Goal: Transaction & Acquisition: Purchase product/service

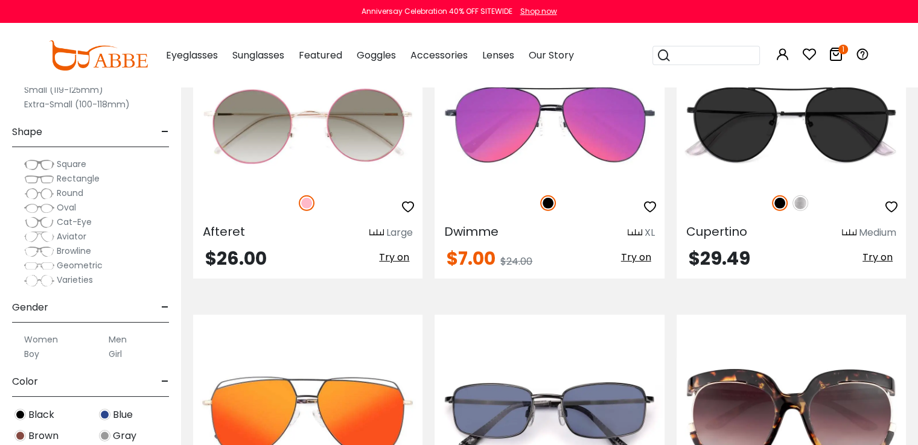
click at [534, 10] on div "Shop now" at bounding box center [538, 11] width 37 height 11
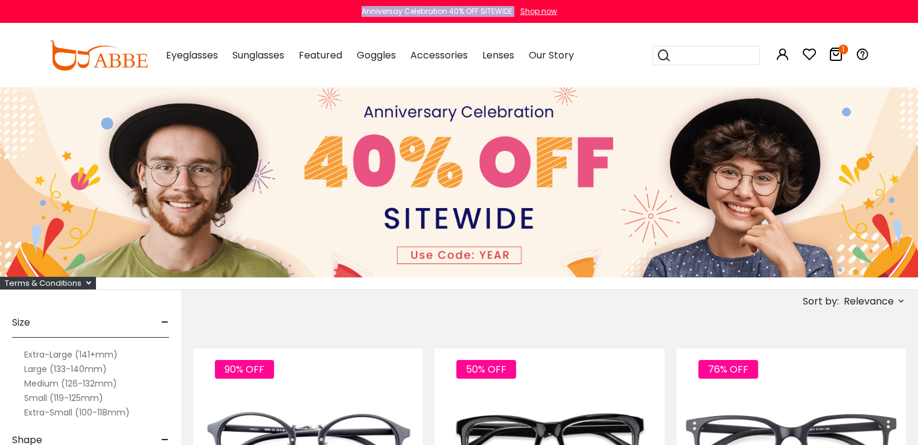
click at [839, 51] on icon "1" at bounding box center [843, 50] width 10 height 10
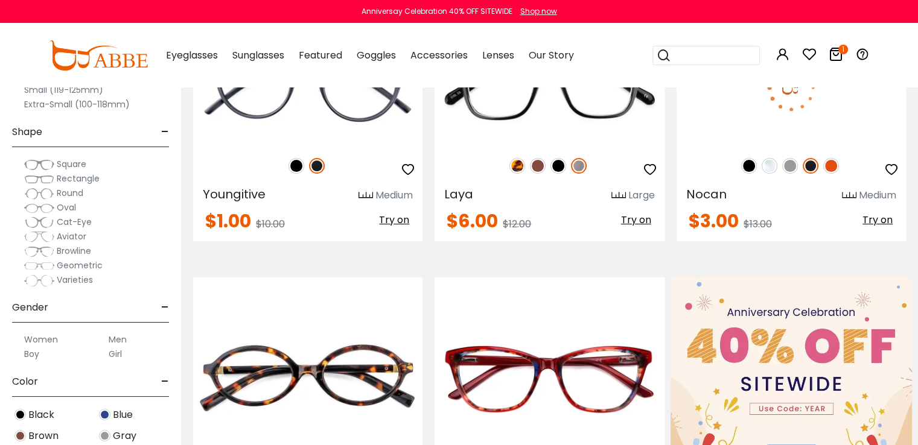
scroll to position [603, 0]
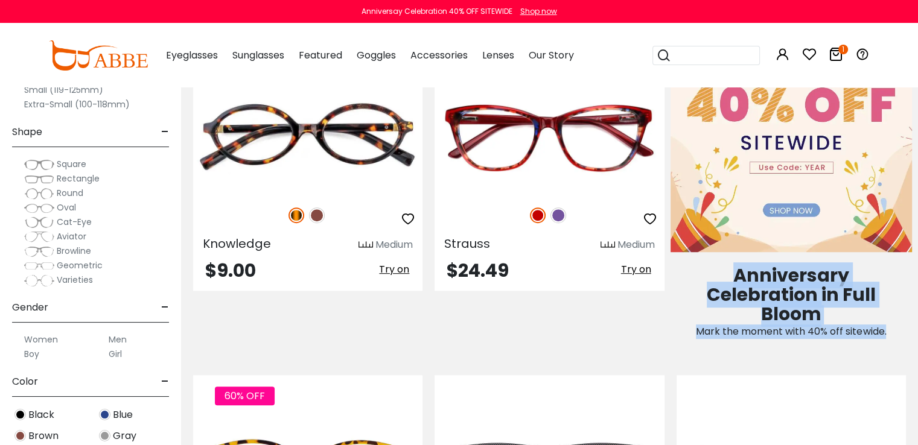
drag, startPoint x: 723, startPoint y: 274, endPoint x: 891, endPoint y: 334, distance: 178.6
click at [891, 334] on div "Anniversary Celebration in Full Bloom Mark the moment with 40% off sitewide." at bounding box center [790, 303] width 241 height 72
copy span "Anniversary Celebration in Full Bloom Mark the moment with 40% off sitewide."
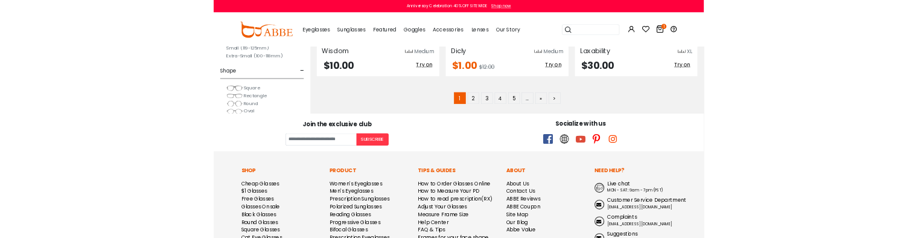
scroll to position [6198, 0]
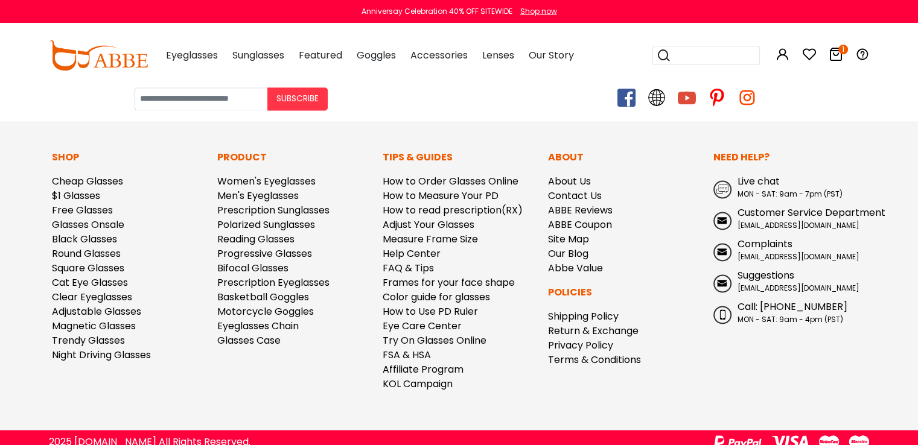
click at [629, 91] on span at bounding box center [626, 98] width 18 height 18
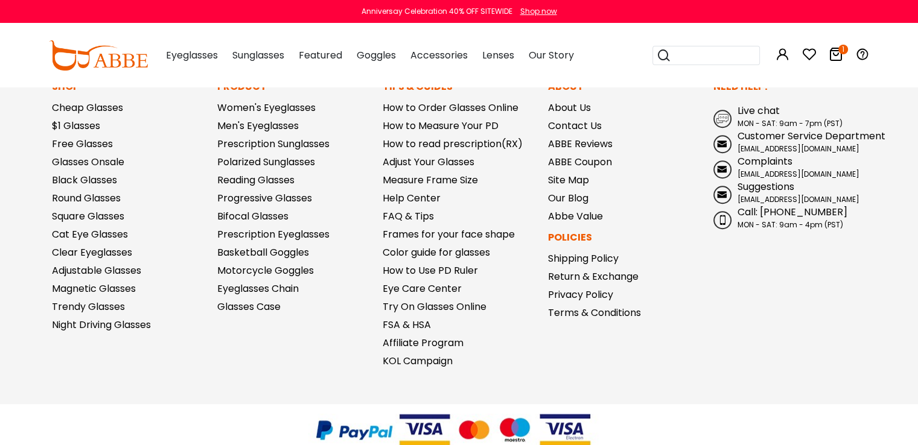
scroll to position [953, 0]
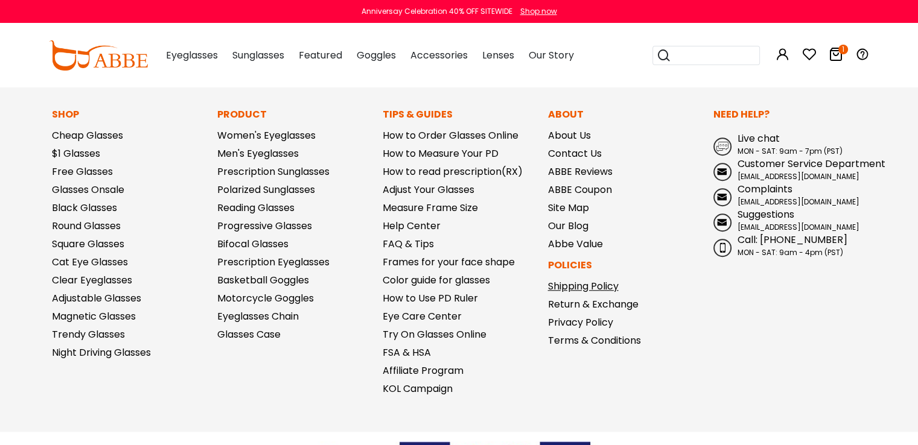
click at [579, 281] on link "Shipping Policy" at bounding box center [583, 286] width 71 height 14
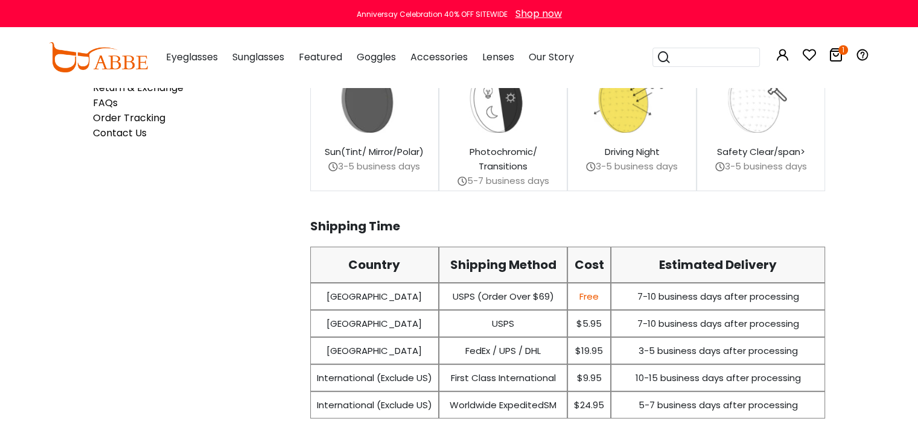
scroll to position [302, 0]
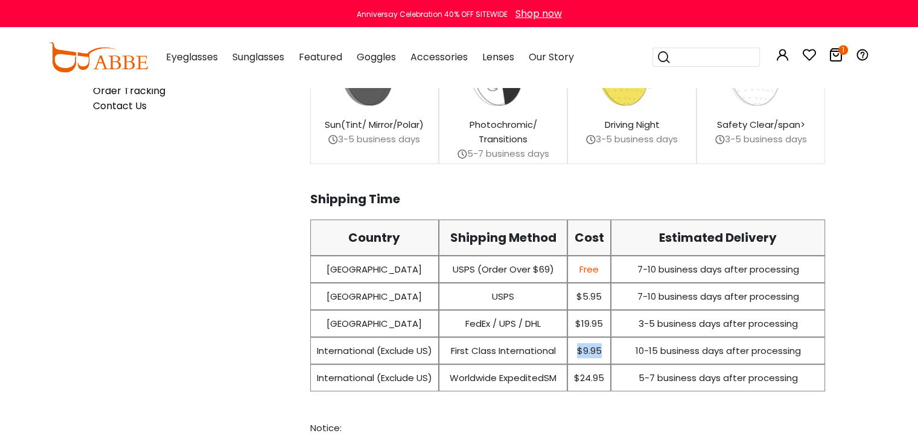
drag, startPoint x: 603, startPoint y: 349, endPoint x: 574, endPoint y: 351, distance: 28.4
click at [577, 349] on div "$9.95" at bounding box center [588, 350] width 43 height 27
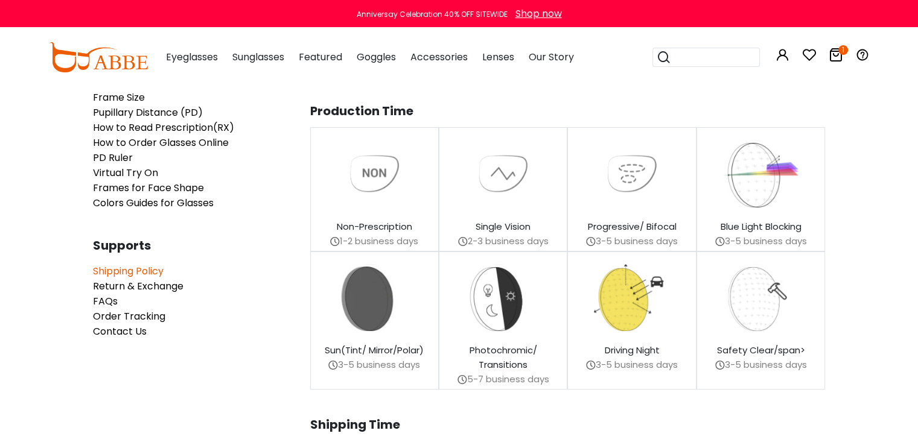
scroll to position [0, 0]
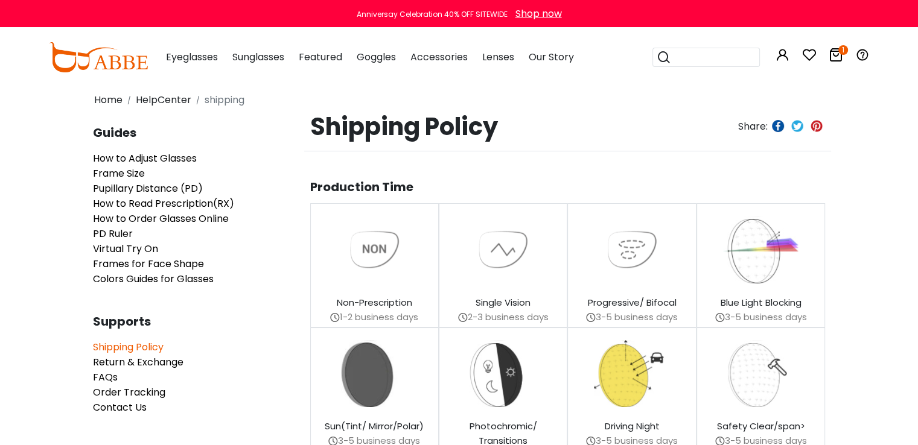
click at [838, 57] on icon at bounding box center [835, 55] width 14 height 14
click at [118, 60] on img at bounding box center [98, 57] width 99 height 30
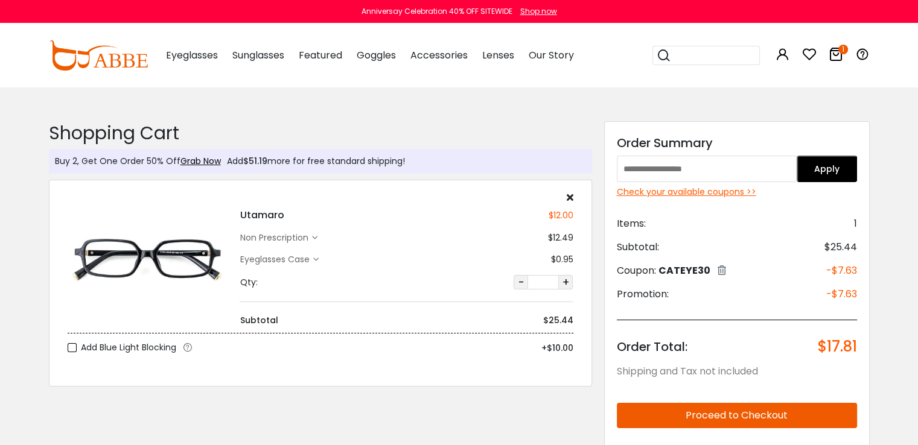
click at [738, 420] on button "Proceed to Checkout" at bounding box center [737, 415] width 240 height 25
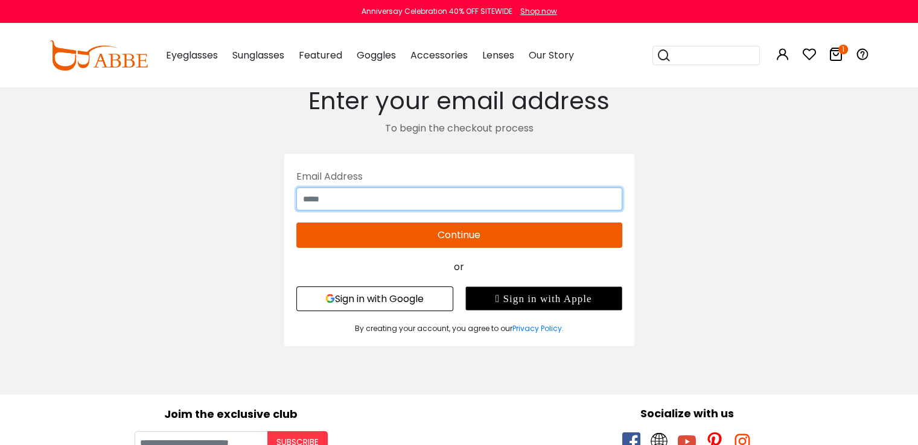
click at [487, 200] on input "text" at bounding box center [459, 199] width 326 height 23
type input "**********"
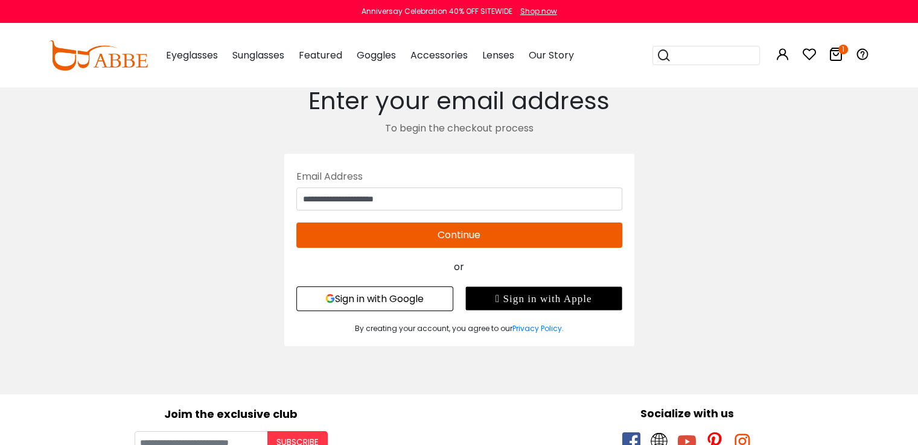
type input "**********"
click at [442, 235] on button "Continue" at bounding box center [459, 235] width 326 height 25
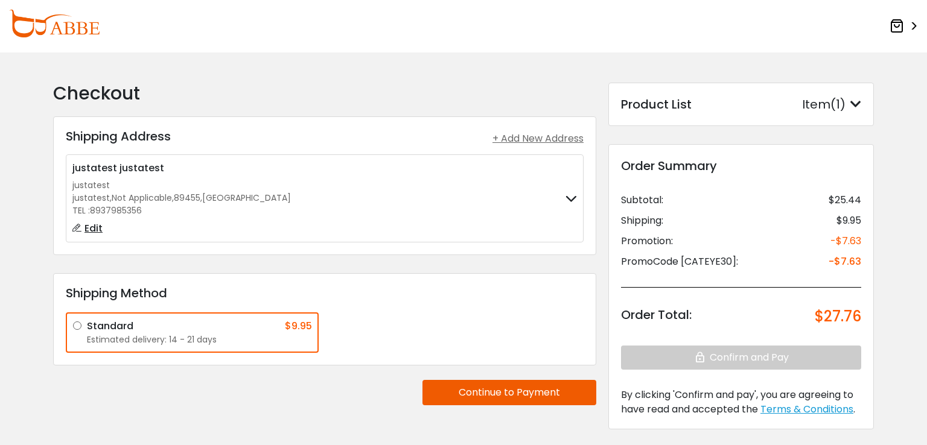
click at [567, 198] on icon at bounding box center [570, 199] width 11 height 8
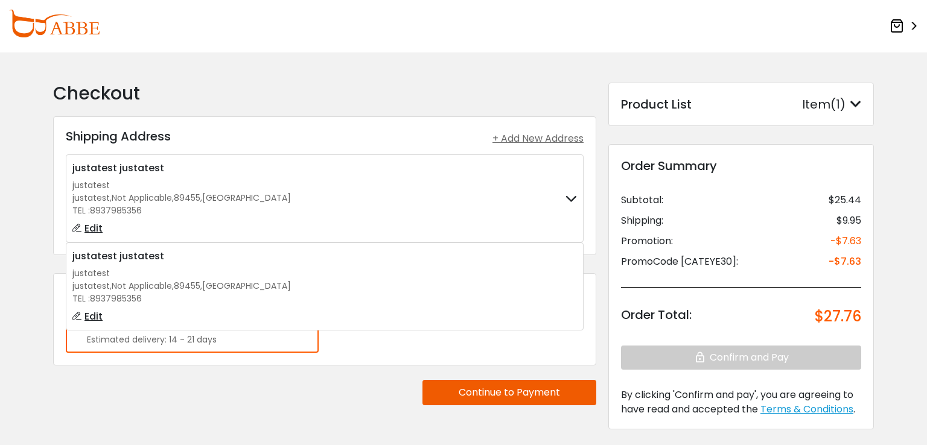
click at [557, 140] on div "+ Add New Address" at bounding box center [537, 139] width 91 height 14
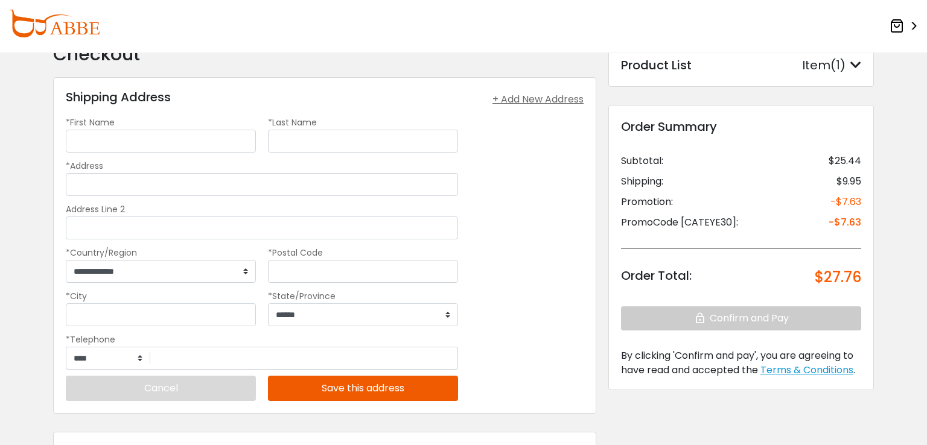
scroll to position [60, 0]
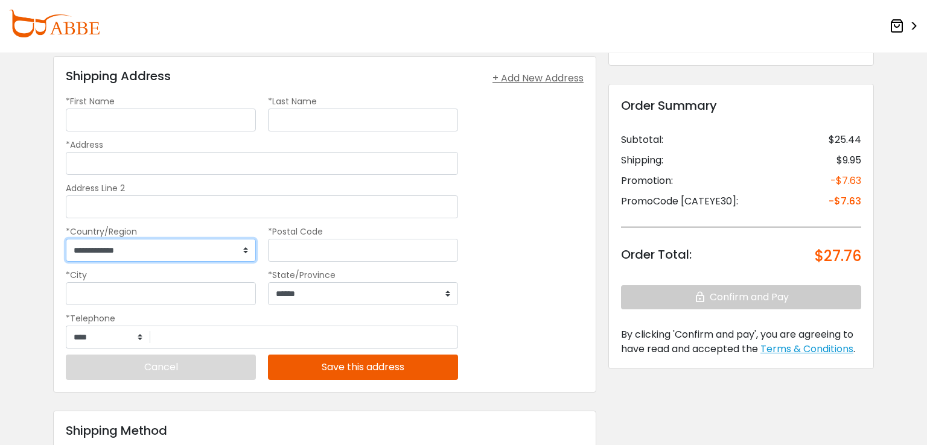
click at [232, 250] on select "**********" at bounding box center [161, 250] width 190 height 23
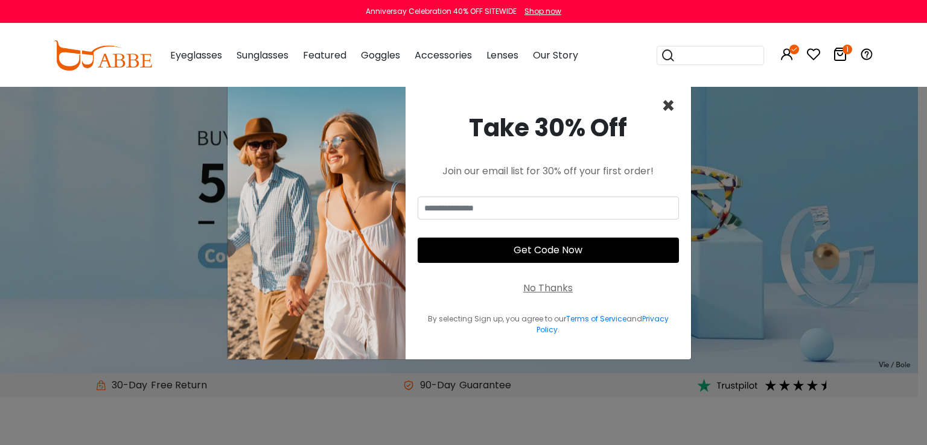
click at [664, 106] on span "×" at bounding box center [668, 106] width 14 height 31
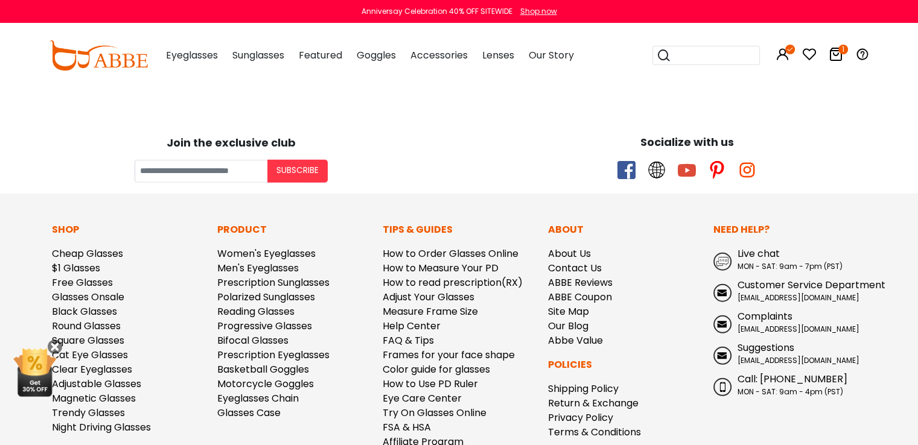
scroll to position [3256, 0]
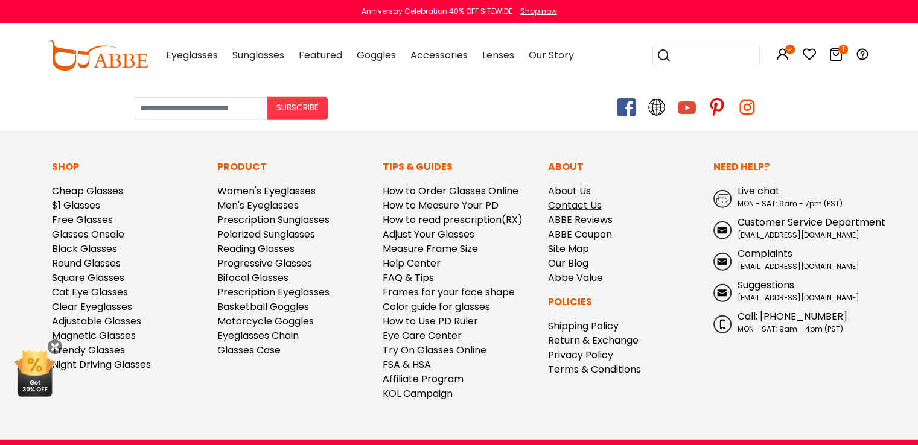
click at [579, 198] on link "Contact Us" at bounding box center [575, 205] width 54 height 14
